Goal: Information Seeking & Learning: Compare options

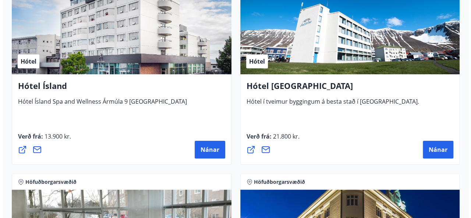
scroll to position [1423, 0]
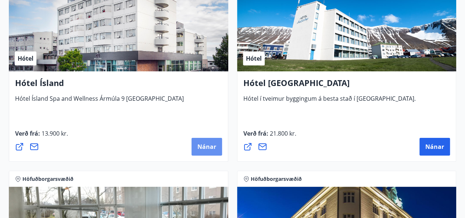
drag, startPoint x: 210, startPoint y: 141, endPoint x: 201, endPoint y: 148, distance: 11.2
click at [201, 148] on span "Nánar" at bounding box center [207, 147] width 19 height 8
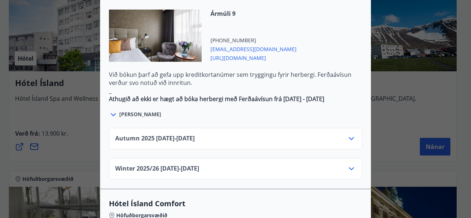
scroll to position [448, 0]
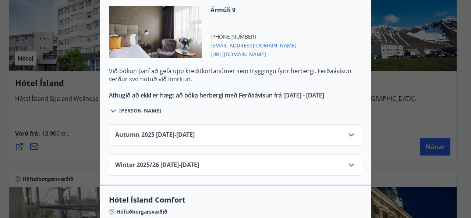
click at [348, 161] on icon at bounding box center [351, 165] width 9 height 9
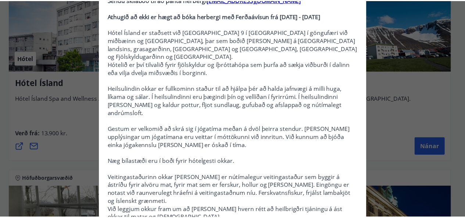
scroll to position [0, 0]
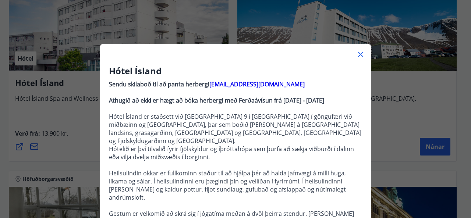
click at [356, 54] on icon at bounding box center [360, 54] width 9 height 9
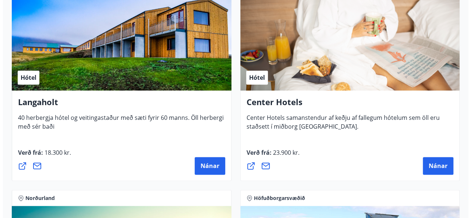
scroll to position [1821, 0]
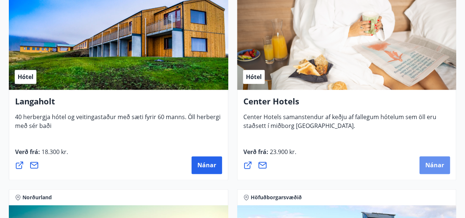
click at [435, 164] on span "Nánar" at bounding box center [435, 165] width 19 height 8
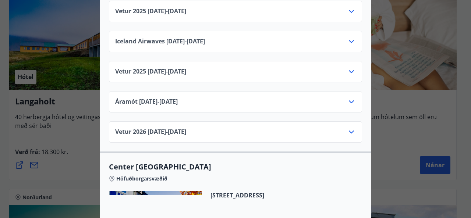
scroll to position [381, 0]
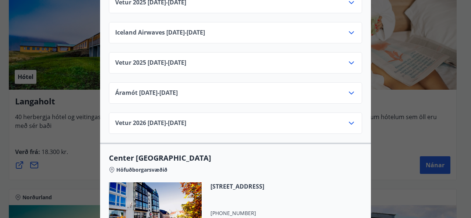
click at [348, 119] on icon at bounding box center [351, 123] width 9 height 9
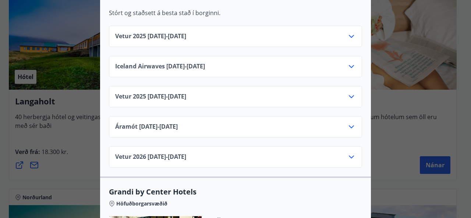
scroll to position [647, 0]
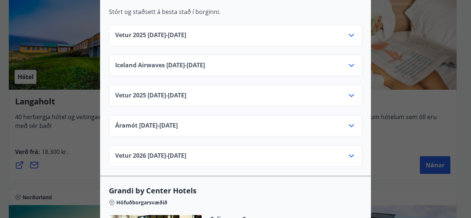
click at [349, 155] on icon at bounding box center [351, 156] width 5 height 3
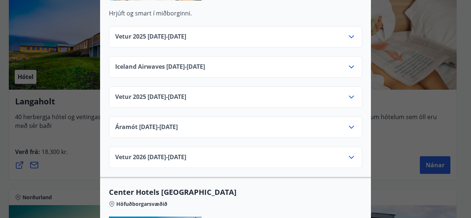
scroll to position [946, 0]
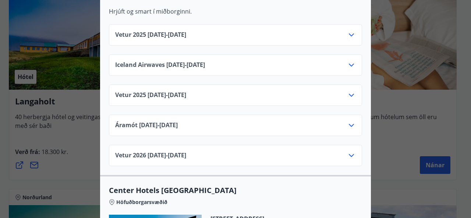
click at [351, 151] on icon at bounding box center [351, 155] width 9 height 9
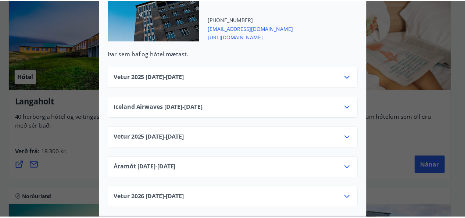
scroll to position [0, 0]
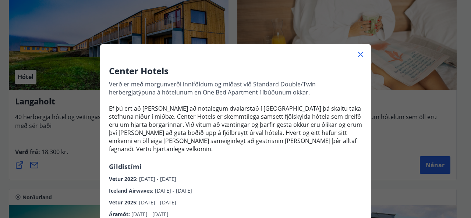
click at [394, 146] on div "Center Hotels Verð er með morgunverði inniföldum og miðast við Standard Double/…" at bounding box center [235, 109] width 471 height 218
click at [356, 53] on icon at bounding box center [360, 54] width 9 height 9
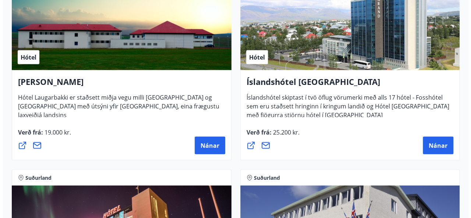
scroll to position [2050, 0]
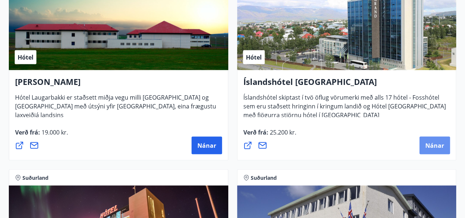
click at [443, 145] on span "Nánar" at bounding box center [435, 145] width 19 height 8
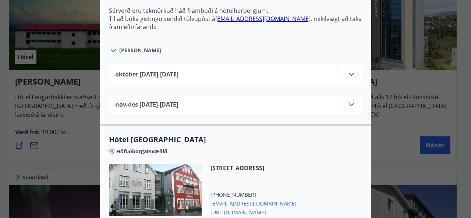
scroll to position [351, 0]
click at [350, 100] on icon at bounding box center [351, 104] width 9 height 9
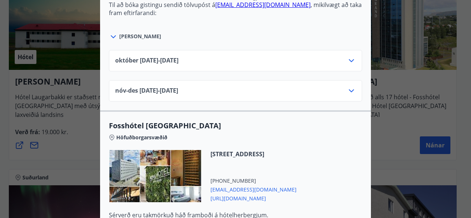
scroll to position [891, 0]
click at [349, 89] on icon at bounding box center [351, 90] width 5 height 3
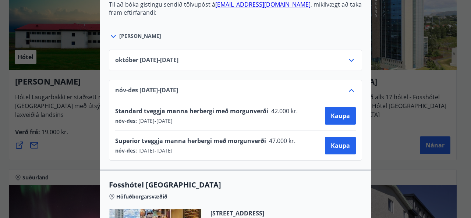
click at [348, 86] on icon at bounding box center [351, 90] width 9 height 9
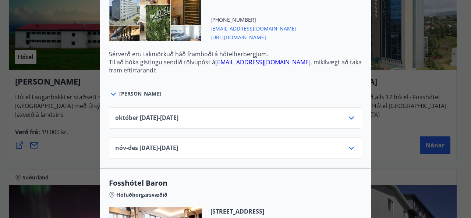
scroll to position [1052, 0]
click at [350, 144] on icon at bounding box center [351, 148] width 9 height 9
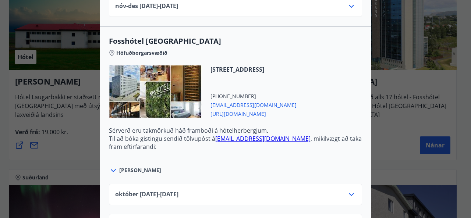
scroll to position [976, 0]
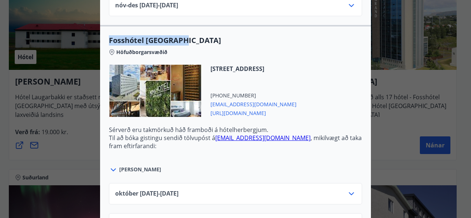
drag, startPoint x: 182, startPoint y: 32, endPoint x: 106, endPoint y: 31, distance: 75.5
click at [109, 35] on span "Fosshótel [GEOGRAPHIC_DATA]" at bounding box center [235, 40] width 253 height 10
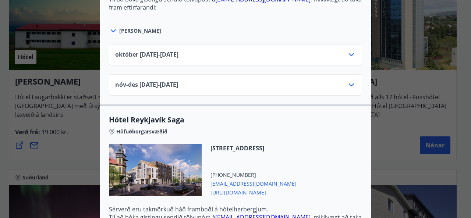
scroll to position [676, 0]
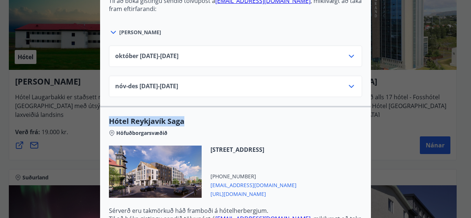
drag, startPoint x: 188, startPoint y: 111, endPoint x: 105, endPoint y: 111, distance: 82.4
click at [105, 116] on div "Hótel Reykjavík Saga Höfuðborgarsvæðið [STREET_ADDRESS] [PHONE_NUMBER] [EMAIL_A…" at bounding box center [235, 185] width 271 height 139
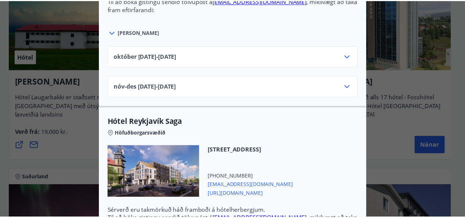
scroll to position [0, 0]
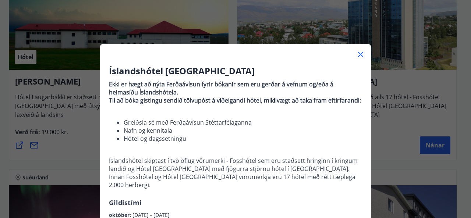
click at [380, 130] on div "Íslandshótel Reykjavík Ekki er hægt að nýta Ferðaávísun fyrir bókanir sem eru g…" at bounding box center [235, 109] width 471 height 218
click at [358, 56] on icon at bounding box center [360, 54] width 9 height 9
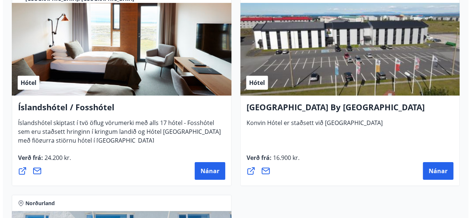
scroll to position [2649, 0]
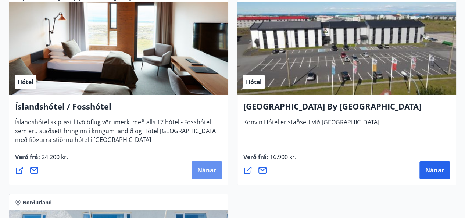
click at [210, 168] on span "Nánar" at bounding box center [207, 170] width 19 height 8
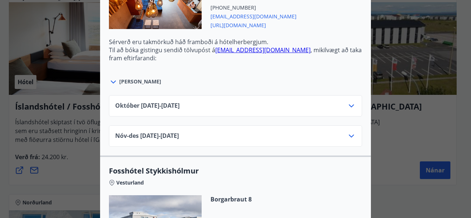
scroll to position [325, 0]
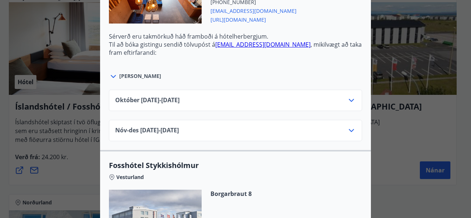
click at [349, 129] on icon at bounding box center [351, 130] width 5 height 3
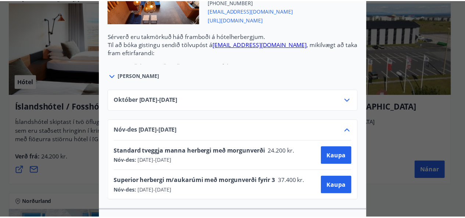
scroll to position [0, 0]
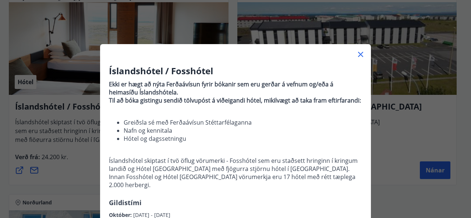
click at [0, 164] on div "Íslandshótel / Fosshótel Ekki er hægt að nýta Ferðaávísun fyrir bókanir sem eru…" at bounding box center [235, 109] width 471 height 218
click at [357, 58] on icon at bounding box center [360, 54] width 9 height 9
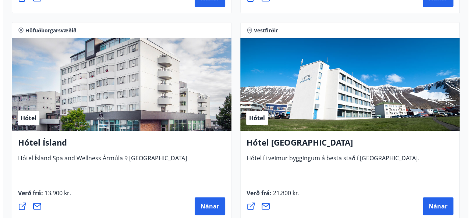
scroll to position [1367, 0]
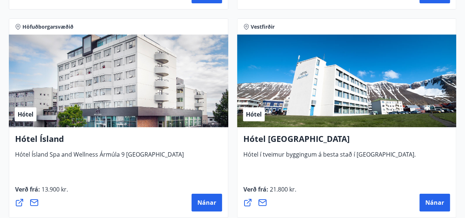
click at [203, 204] on span "Nánar" at bounding box center [207, 203] width 19 height 8
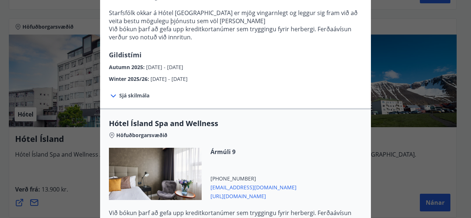
scroll to position [305, 0]
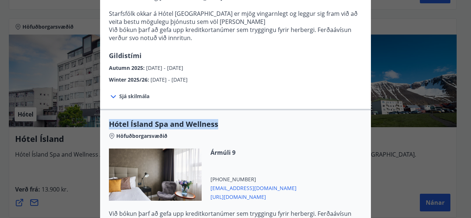
drag, startPoint x: 216, startPoint y: 97, endPoint x: 105, endPoint y: 101, distance: 110.8
click at [105, 119] on div "Hótel Ísland Spa and Wellness Höfuðborgarsvæðið Ármúli 9 [PHONE_NUMBER] [EMAIL_…" at bounding box center [235, 188] width 271 height 139
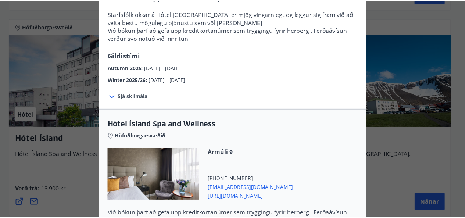
scroll to position [0, 0]
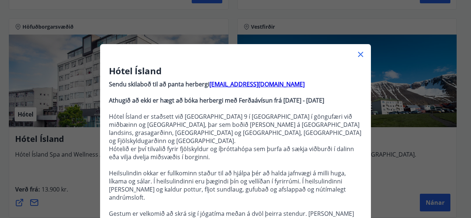
click at [399, 16] on div "Hótel Ísland Sendu skilaboð til að panta herbergi [EMAIL_ADDRESS][DOMAIN_NAME] …" at bounding box center [235, 109] width 471 height 218
click at [356, 55] on icon at bounding box center [360, 54] width 9 height 9
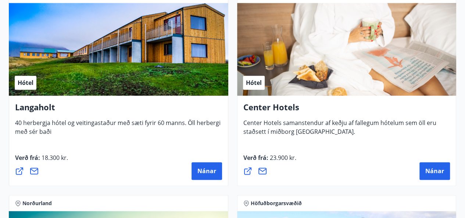
scroll to position [1816, 0]
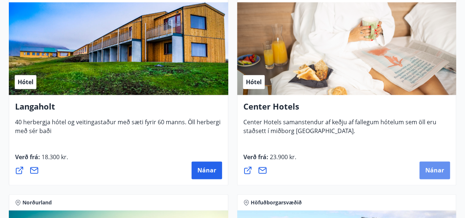
click at [434, 171] on span "Nánar" at bounding box center [435, 170] width 19 height 8
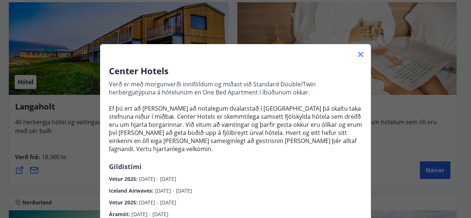
click at [359, 51] on icon at bounding box center [360, 54] width 9 height 9
